Goal: Task Accomplishment & Management: Manage account settings

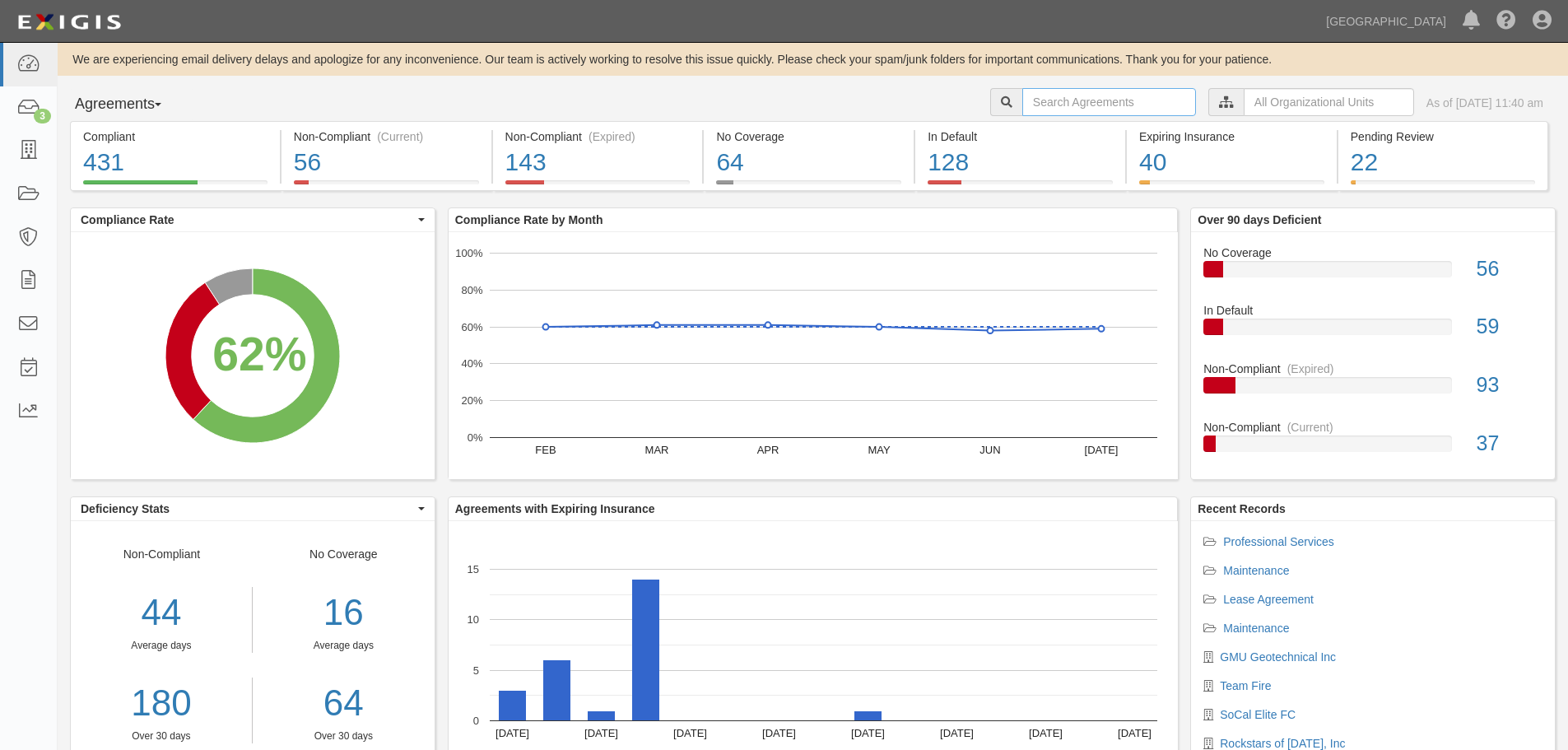
click at [1023, 104] on input "text" at bounding box center [1109, 101] width 174 height 28
type input "a2016-174"
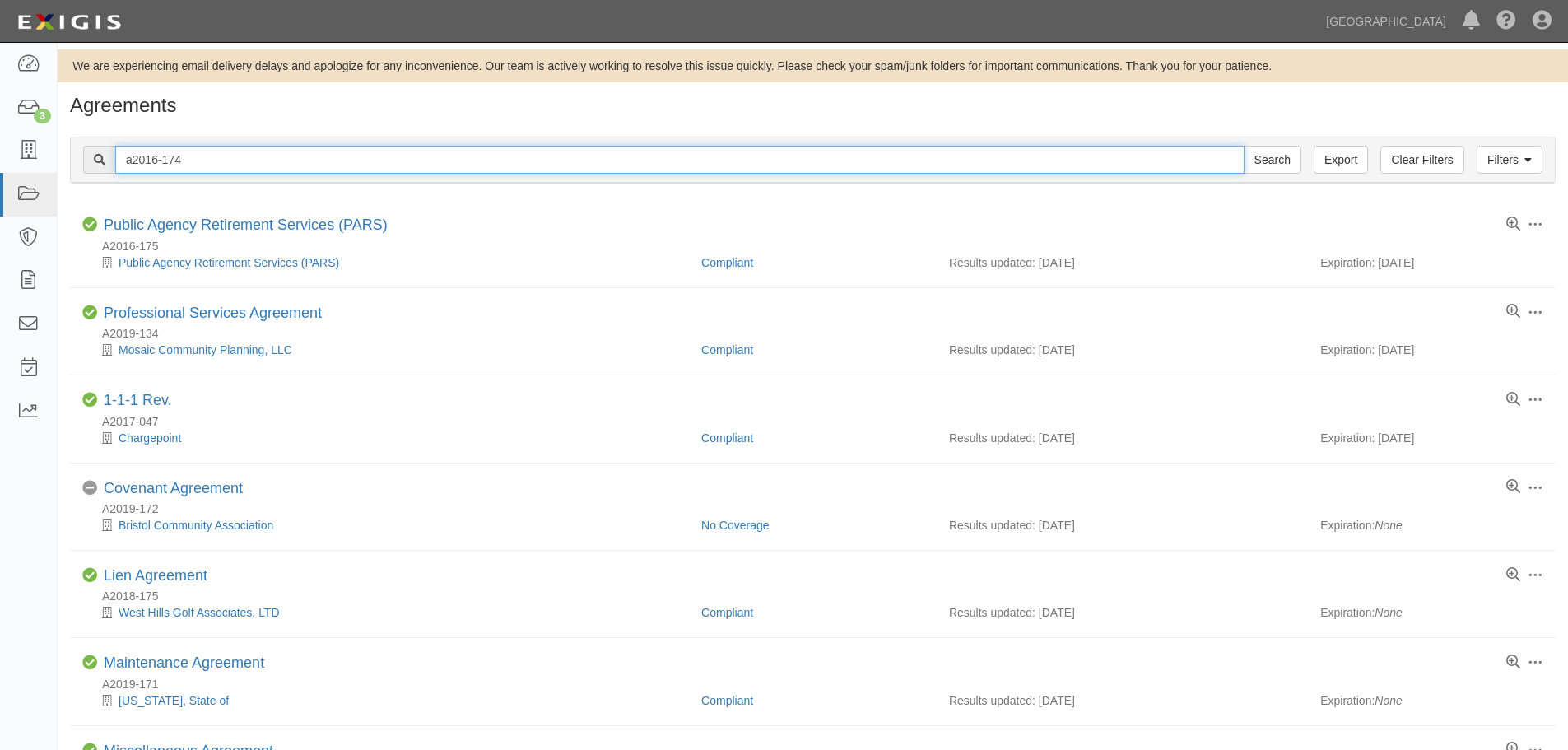
click at [220, 162] on input "a2016-174" at bounding box center [679, 159] width 1129 height 28
type input "a2016-175"
click at [1244, 146] on input "Search" at bounding box center [1273, 159] width 58 height 28
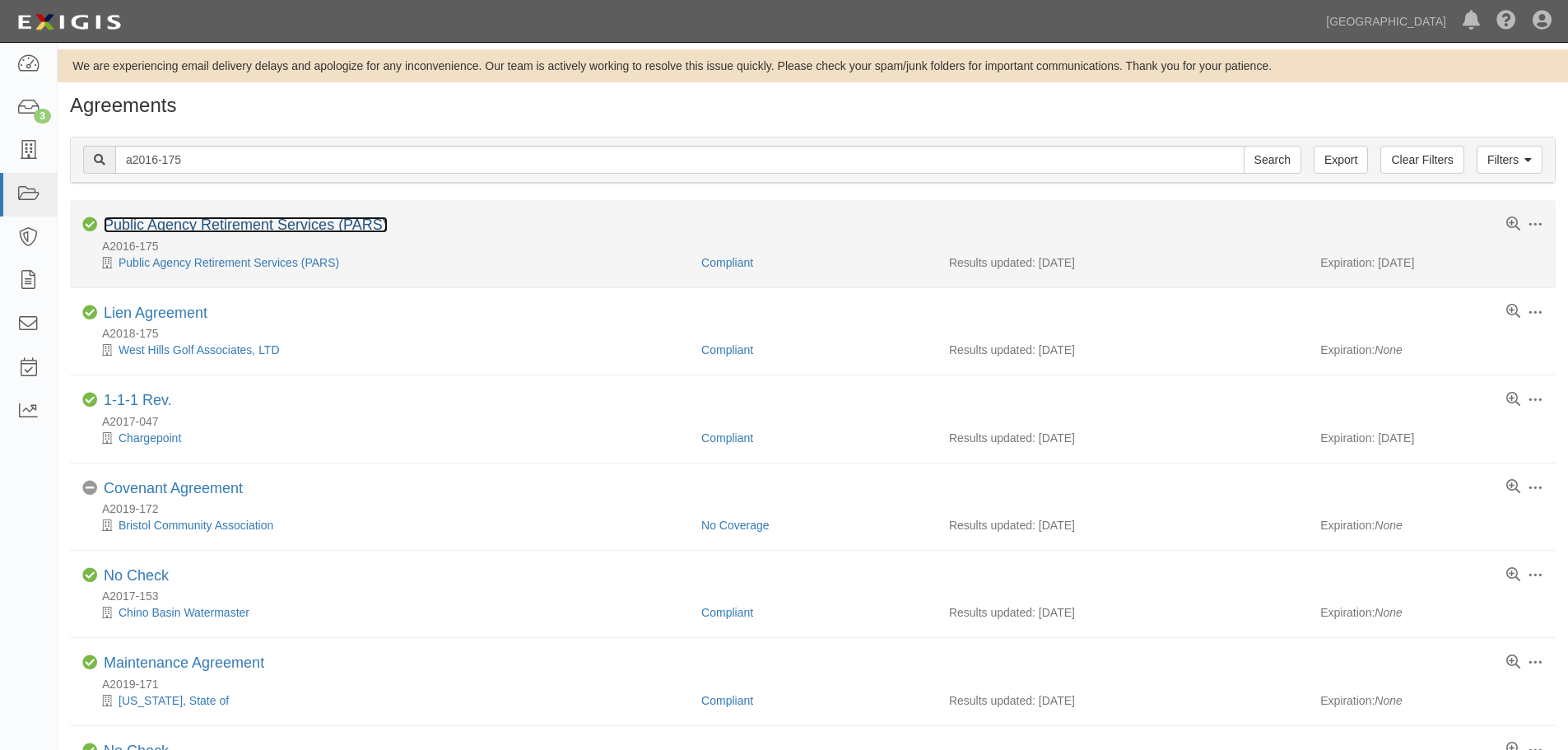
click at [208, 231] on link "Public Agency Retirement Services (PARS)" at bounding box center [246, 224] width 284 height 16
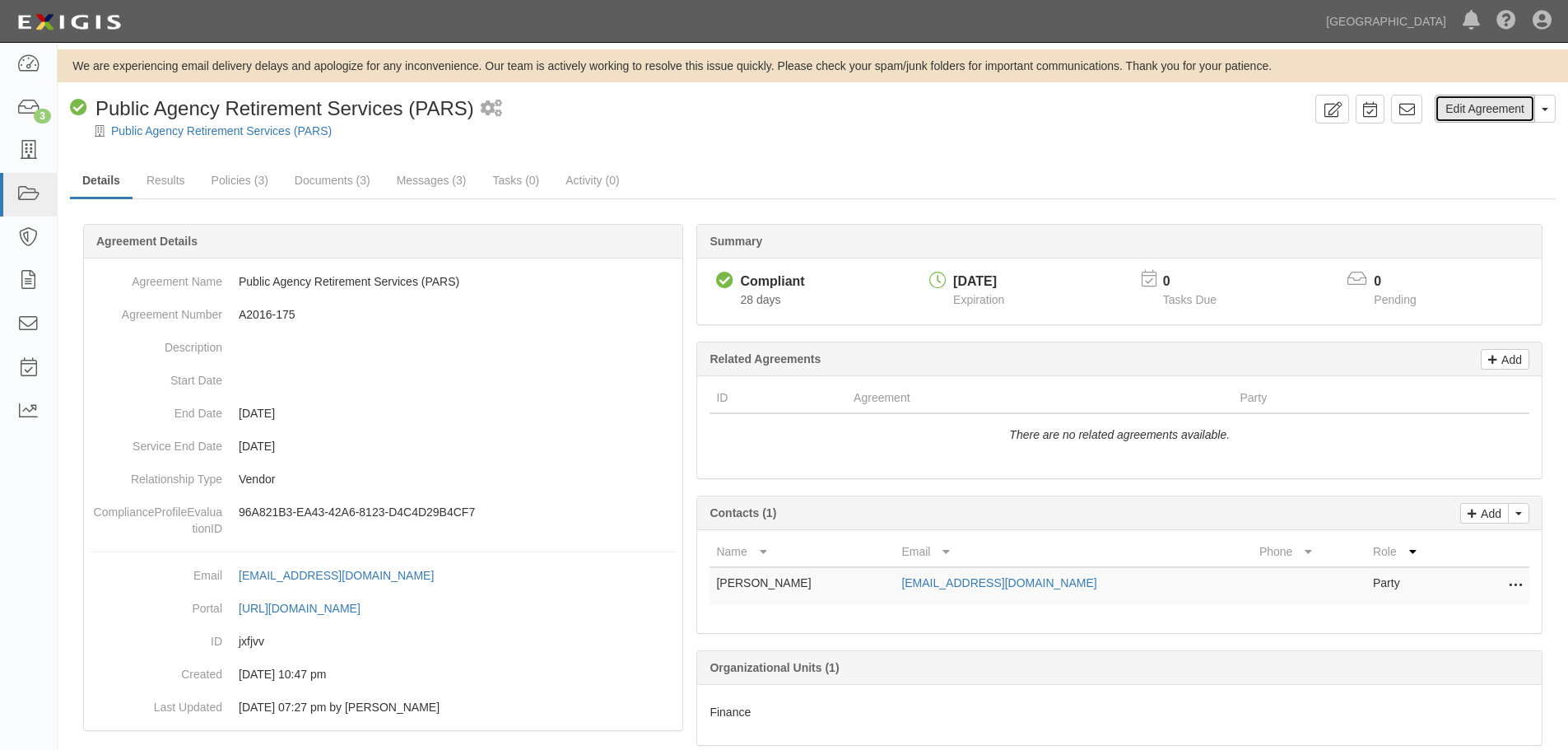
click at [1486, 119] on link "Edit Agreement" at bounding box center [1485, 108] width 100 height 28
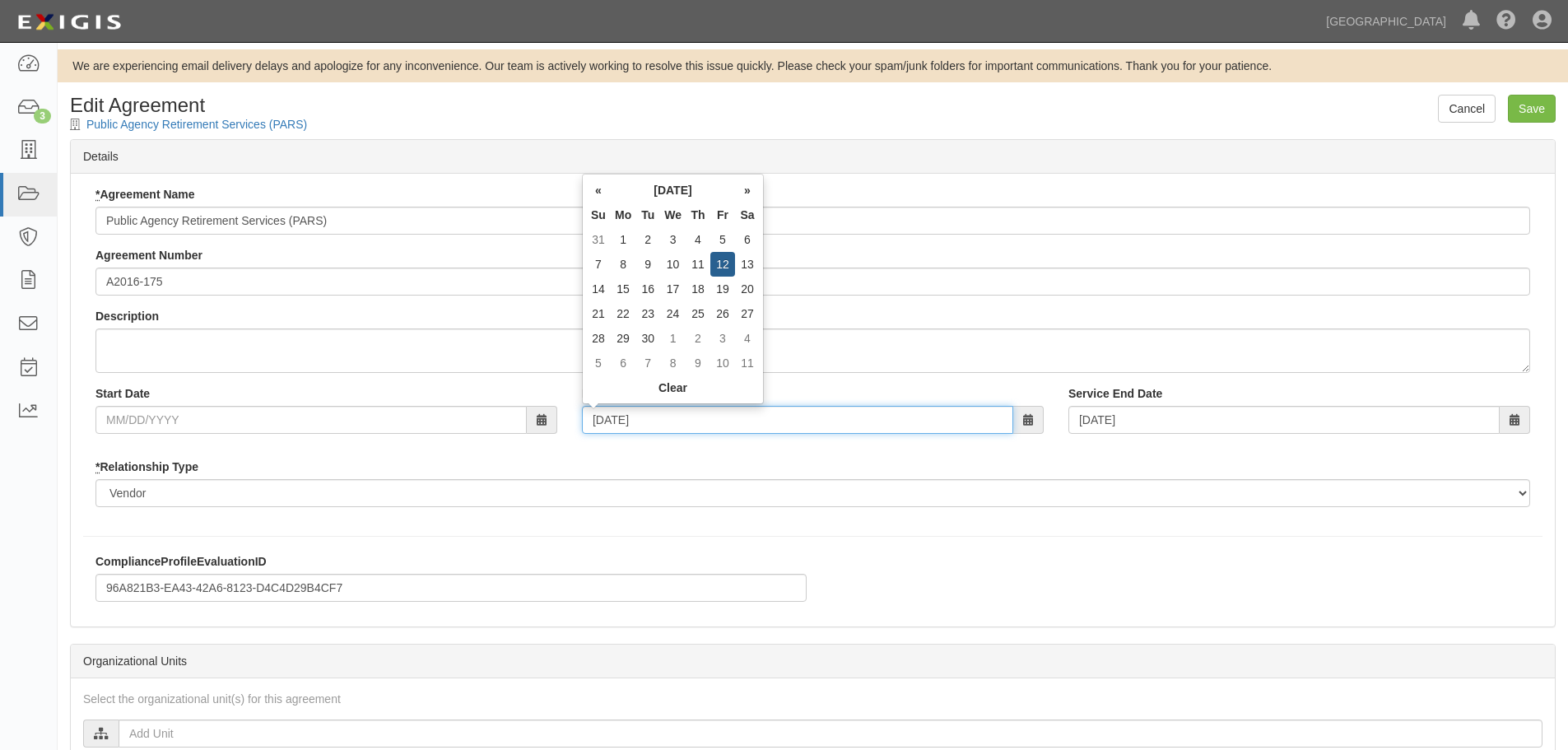
click at [683, 425] on input "09/12/2025" at bounding box center [797, 419] width 431 height 28
type input "[DATE]"
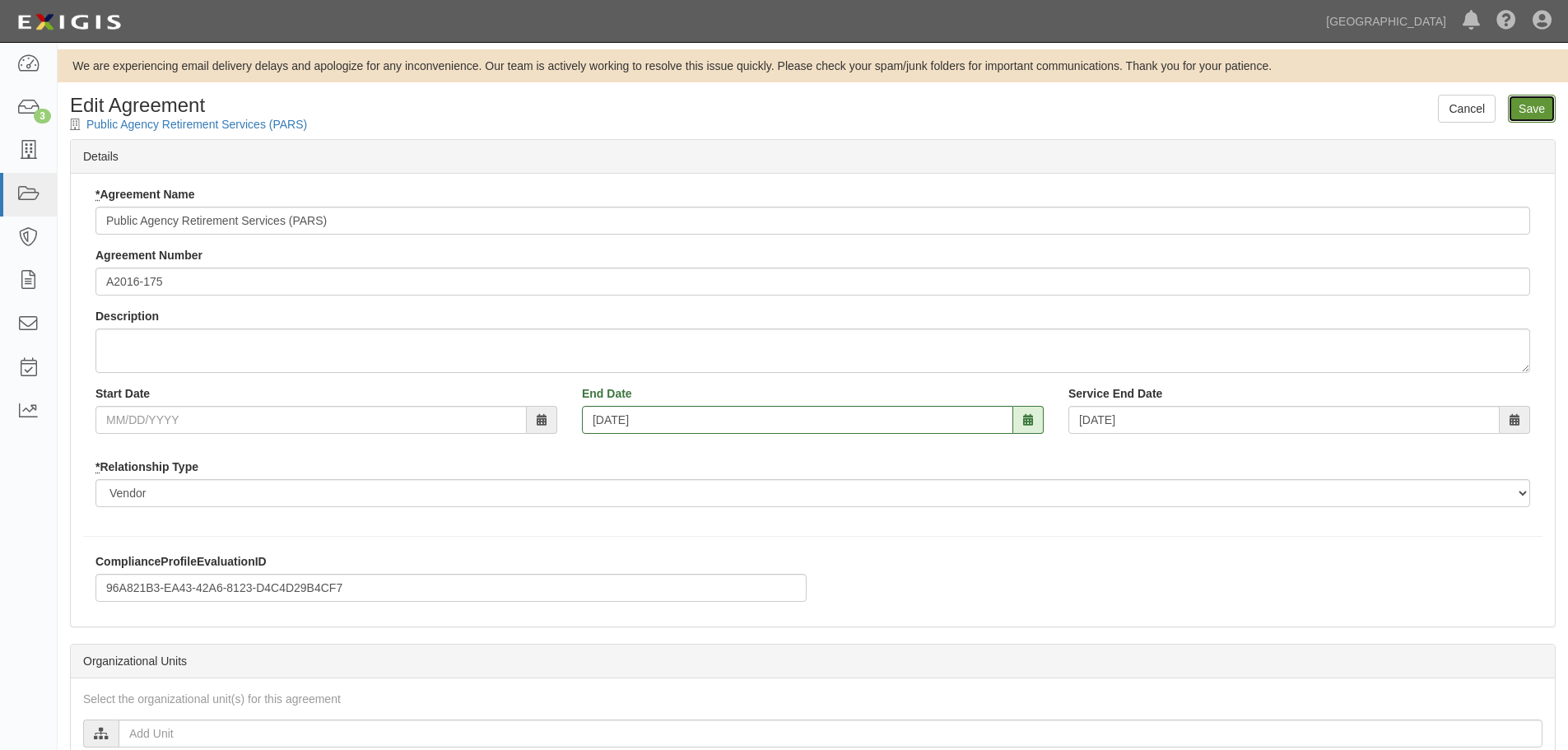
click at [1513, 119] on input "Save" at bounding box center [1532, 108] width 48 height 28
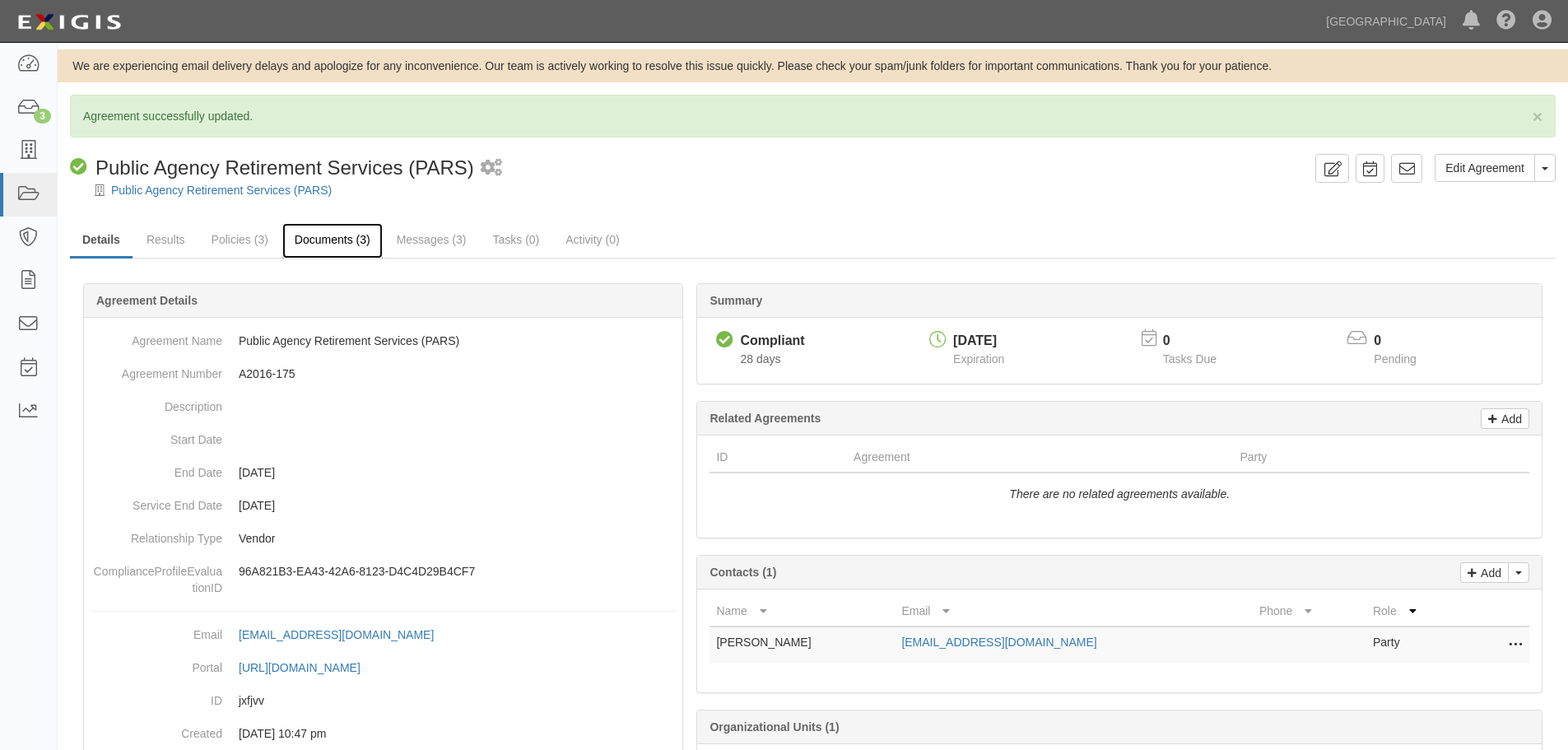
click at [295, 233] on link "Documents (3)" at bounding box center [333, 240] width 100 height 36
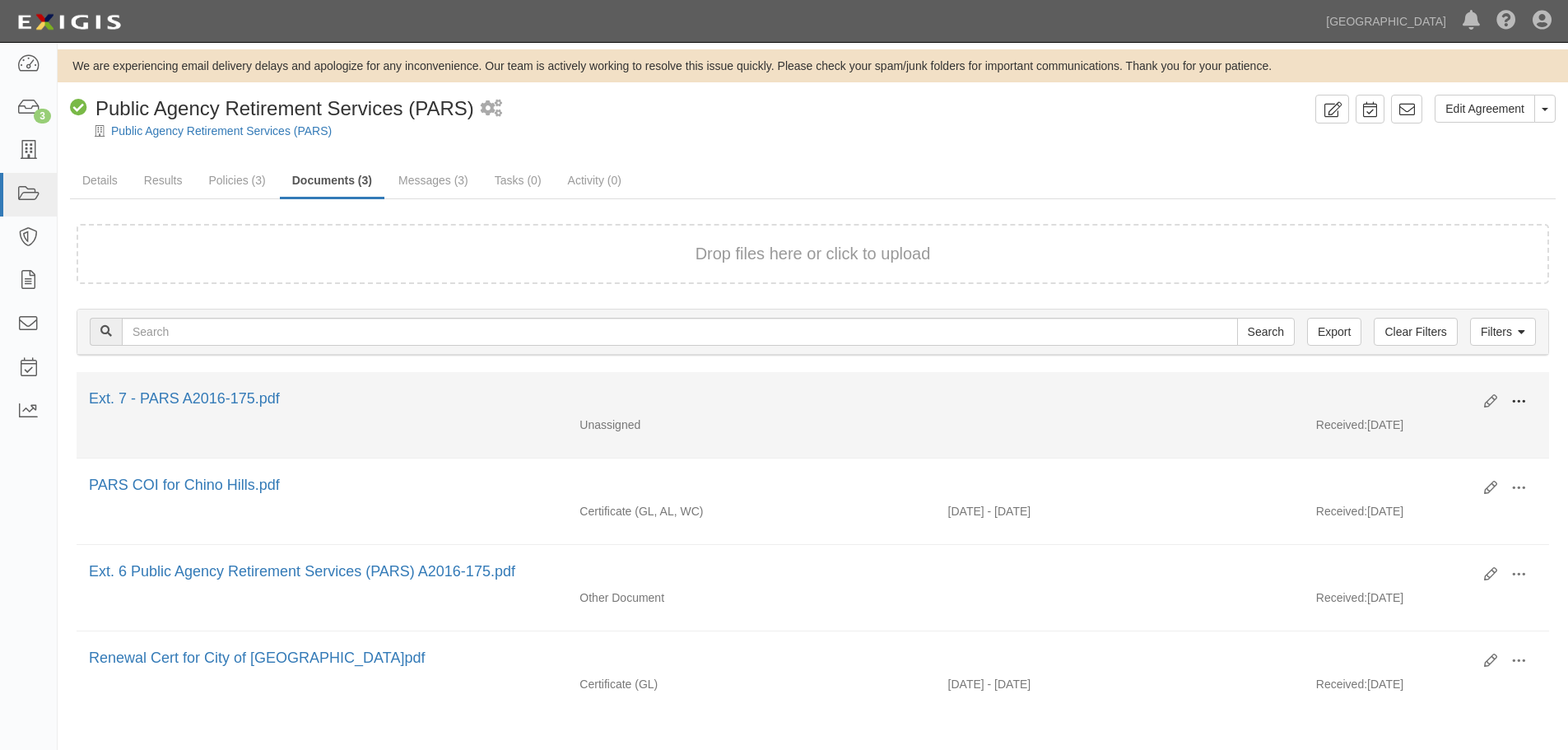
click at [1526, 400] on span at bounding box center [1518, 401] width 14 height 14
click at [1436, 400] on link "Edit" at bounding box center [1439, 394] width 130 height 30
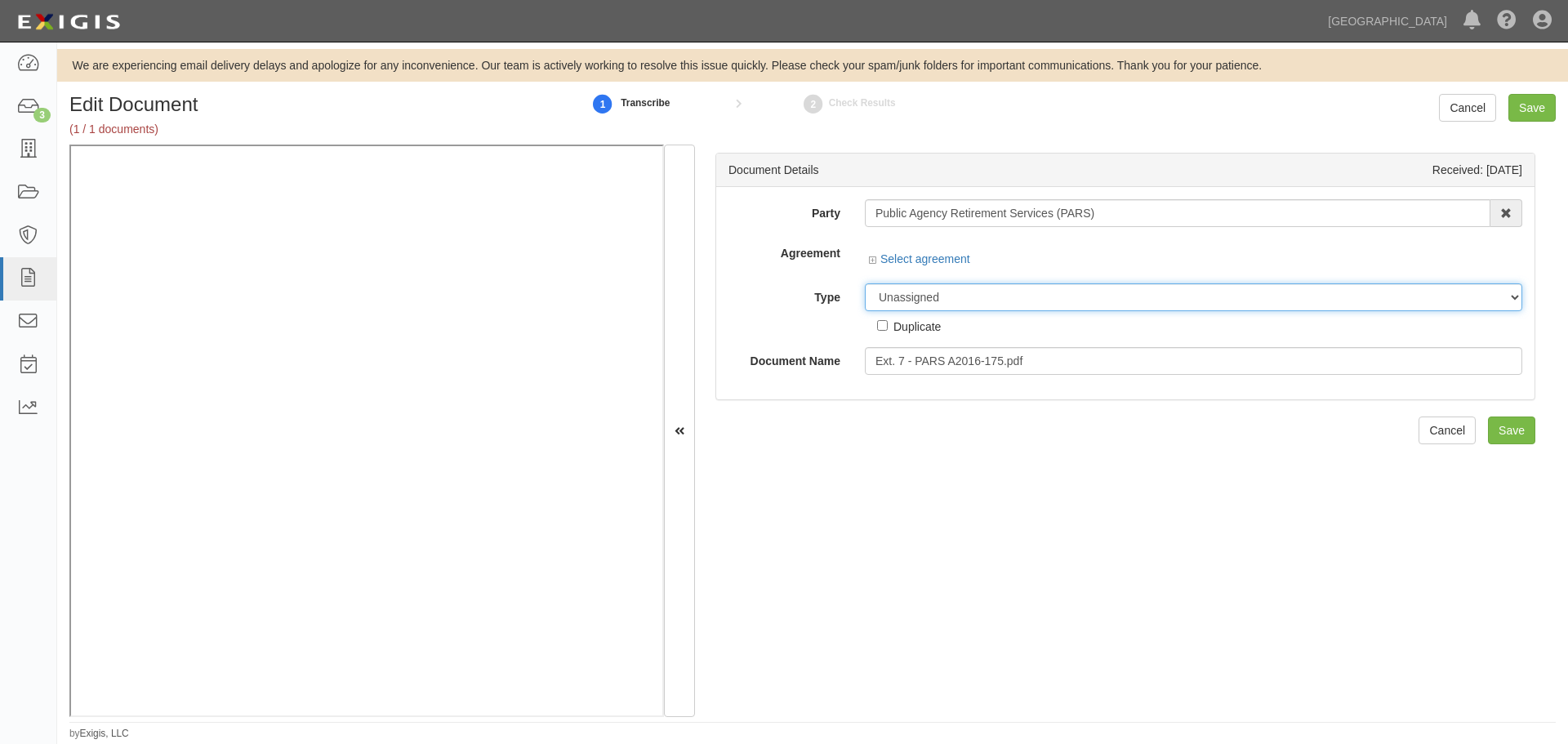
click at [945, 302] on select "Unassigned Binder Cancellation Notice Certificate Contract Endorsement Insuranc…" at bounding box center [1193, 296] width 657 height 28
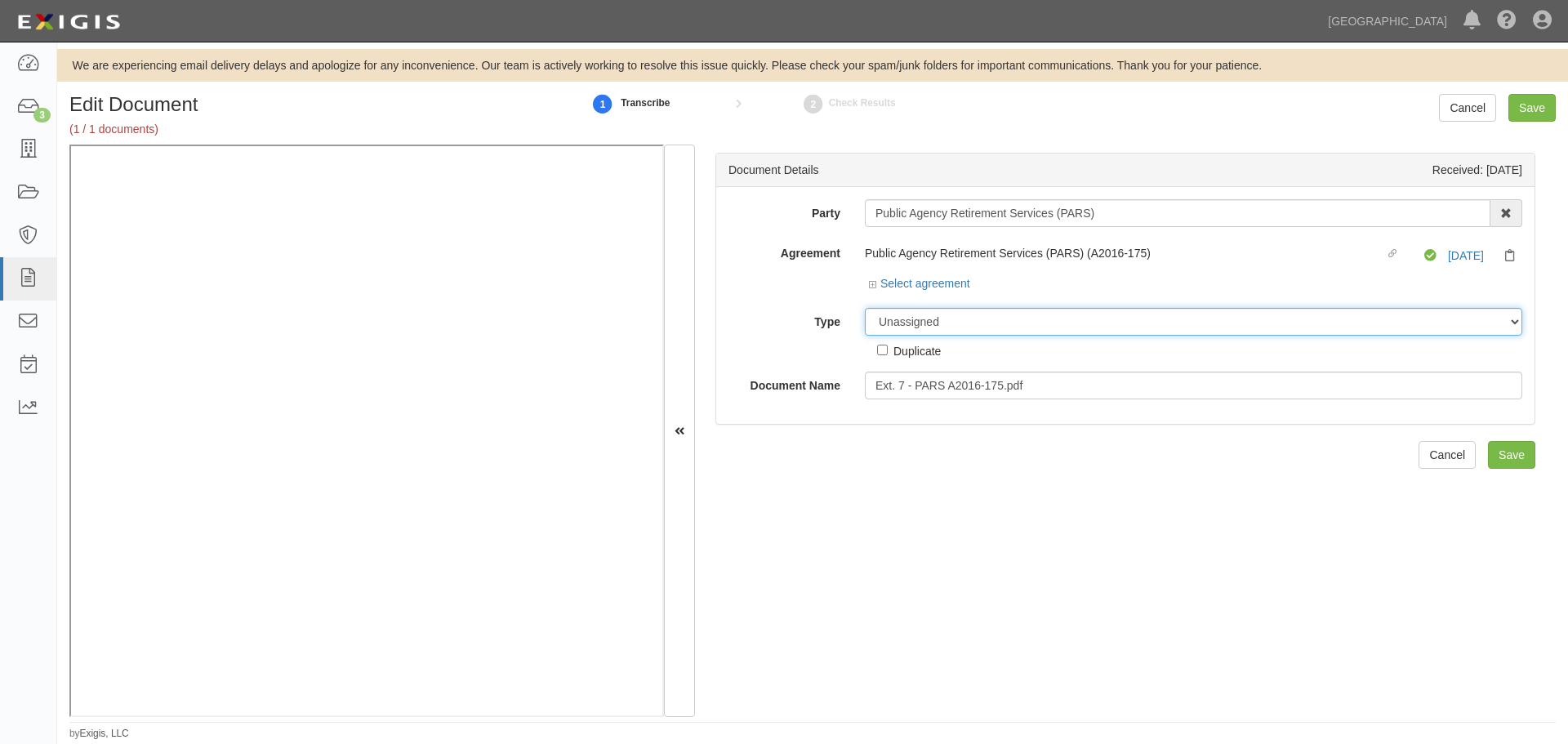
select select "OtherDetail"
click at [865, 308] on select "Unassigned Binder Cancellation Notice Certificate Contract Endorsement Insuranc…" at bounding box center [1193, 321] width 657 height 28
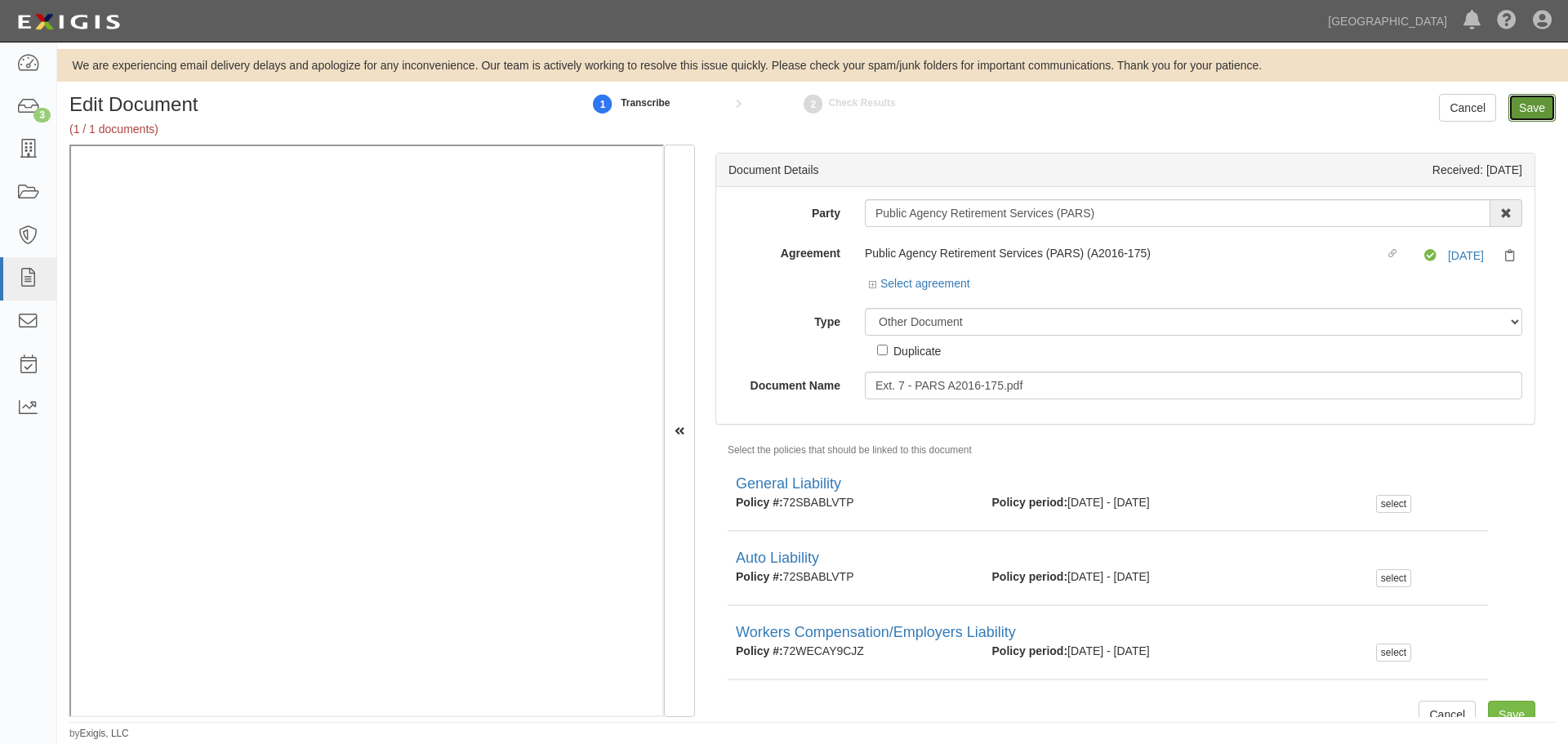
click at [1528, 111] on input "Save" at bounding box center [1533, 107] width 48 height 28
